Goal: Navigation & Orientation: Find specific page/section

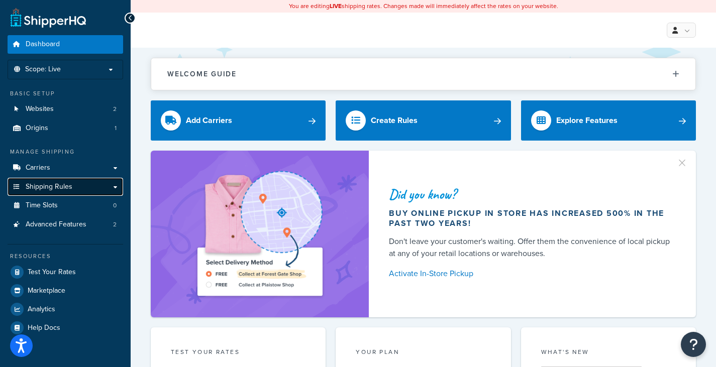
click at [111, 190] on link "Shipping Rules" at bounding box center [66, 187] width 116 height 19
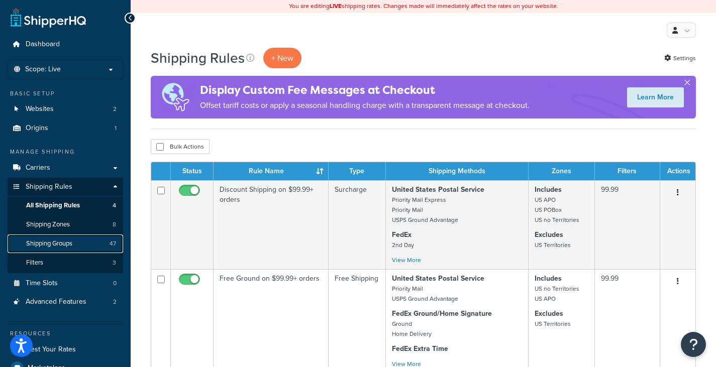
click at [61, 245] on span "Shipping Groups" at bounding box center [49, 244] width 46 height 9
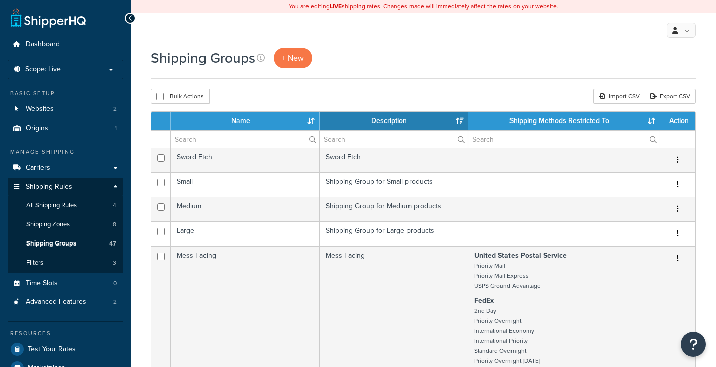
select select "15"
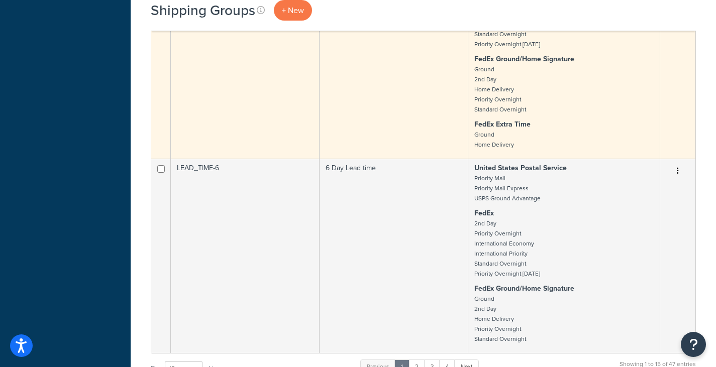
scroll to position [2060, 0]
